Goal: Task Accomplishment & Management: Use online tool/utility

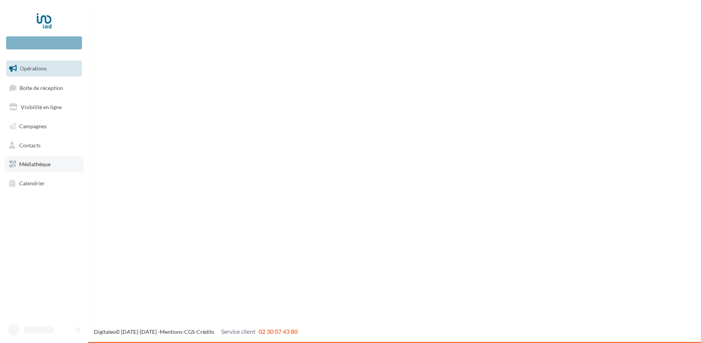
click at [39, 162] on span "Médiathèque" at bounding box center [34, 164] width 31 height 7
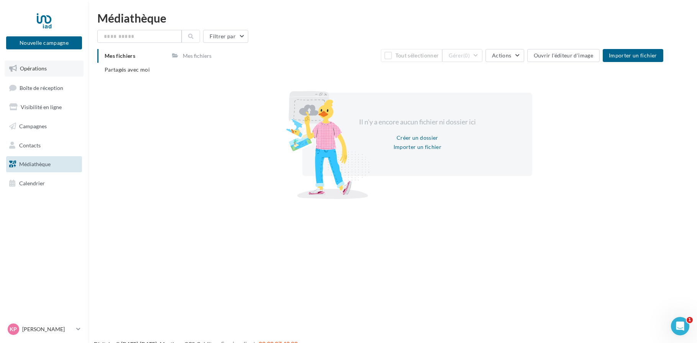
click at [42, 67] on span "Opérations" at bounding box center [33, 68] width 27 height 7
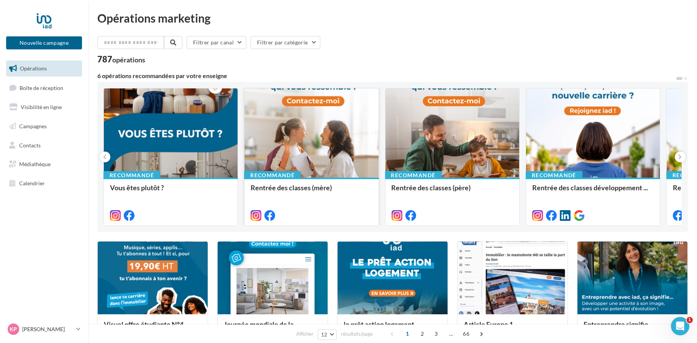
click at [300, 143] on div at bounding box center [311, 134] width 134 height 90
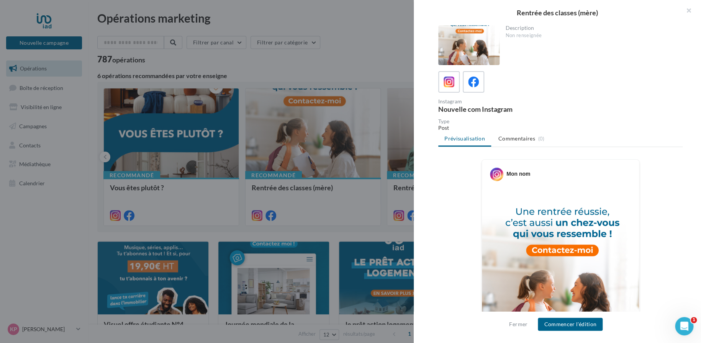
click at [543, 250] on img at bounding box center [560, 288] width 157 height 198
click at [474, 48] on div at bounding box center [468, 45] width 61 height 40
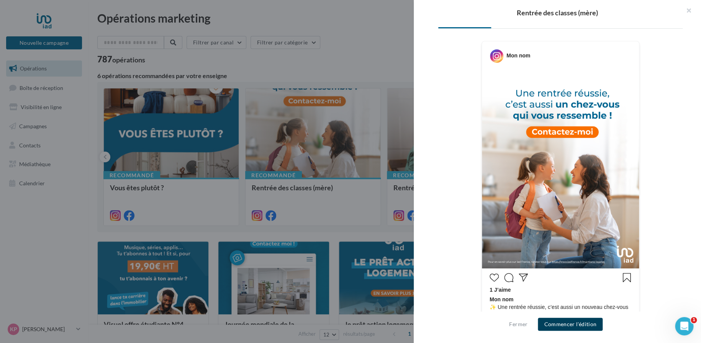
scroll to position [128, 0]
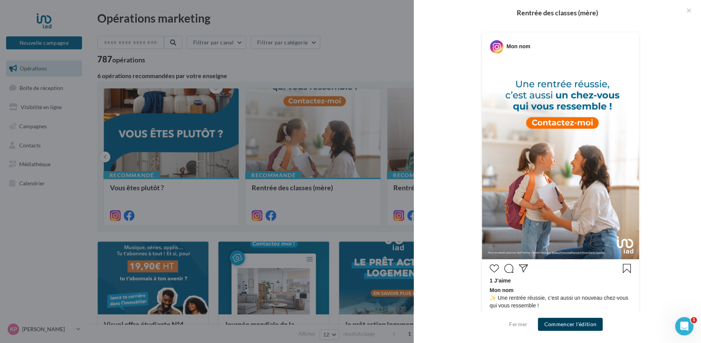
click at [576, 324] on button "Commencer l'édition" at bounding box center [570, 324] width 65 height 13
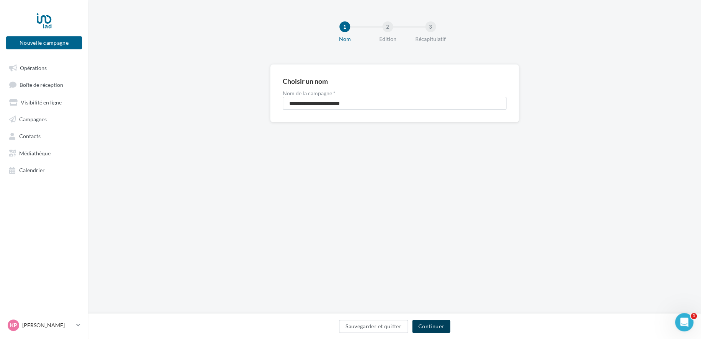
click at [429, 325] on button "Continuer" at bounding box center [431, 326] width 38 height 13
